Goal: Obtain resource: Obtain resource

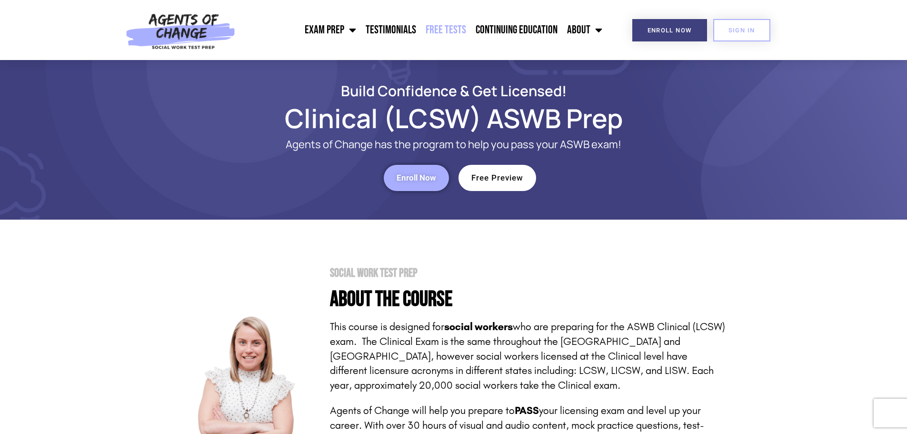
click at [450, 26] on link "Free Tests" at bounding box center [446, 30] width 50 height 24
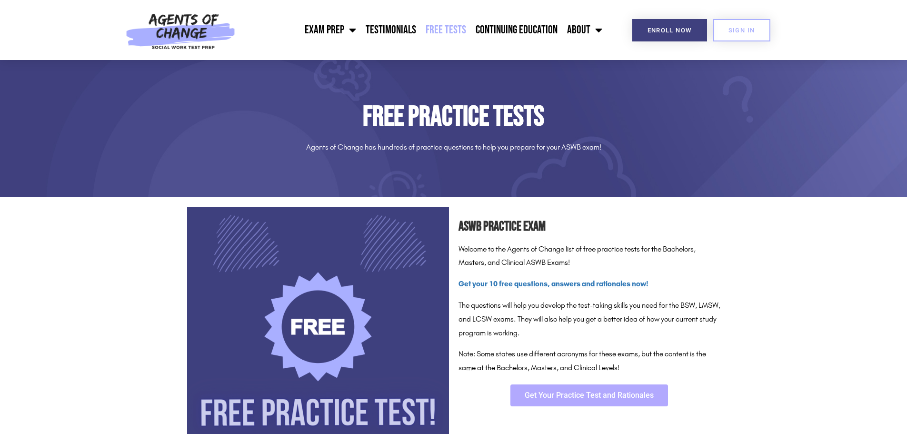
click at [605, 398] on span "Get Your Practice Test and Rationales" at bounding box center [589, 395] width 129 height 8
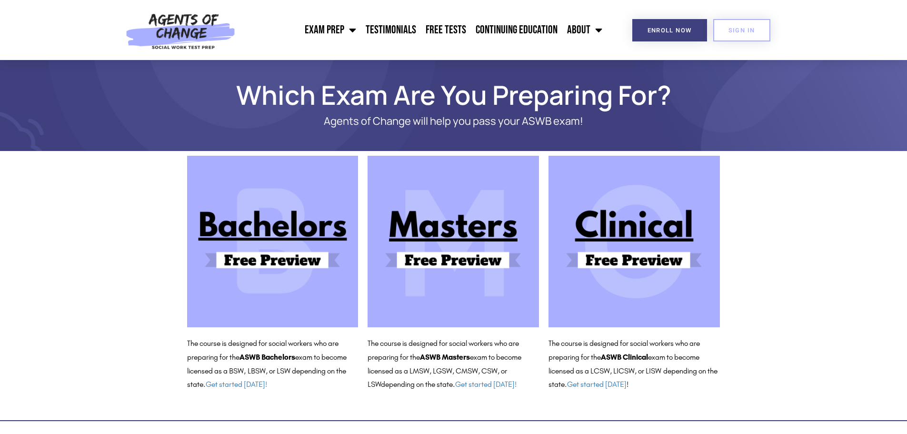
click at [622, 246] on img at bounding box center [633, 241] width 171 height 171
